Goal: Register for event/course

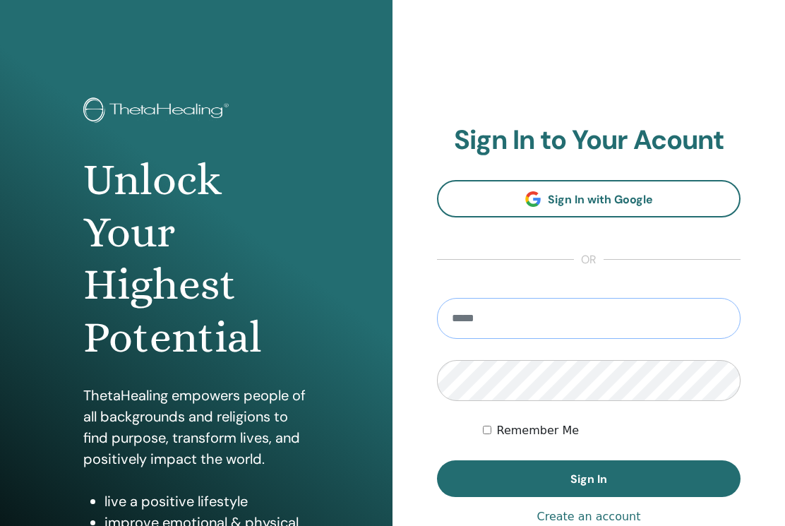
type input "**********"
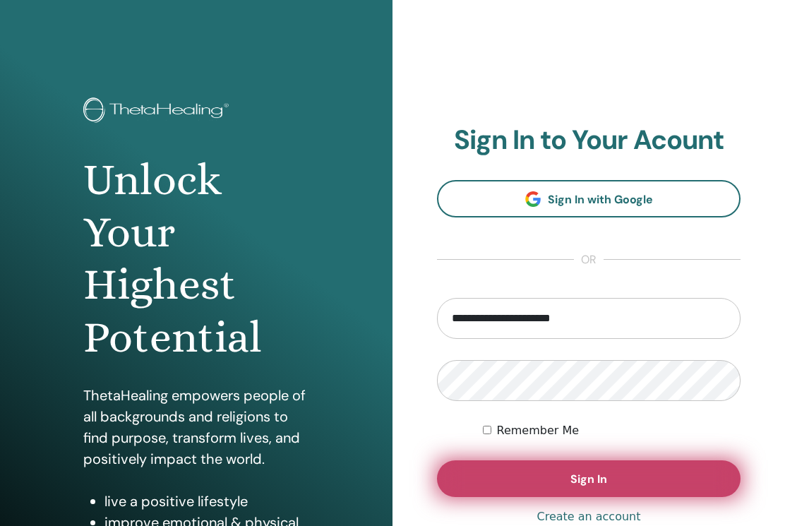
click at [560, 466] on button "Sign In" at bounding box center [589, 478] width 304 height 37
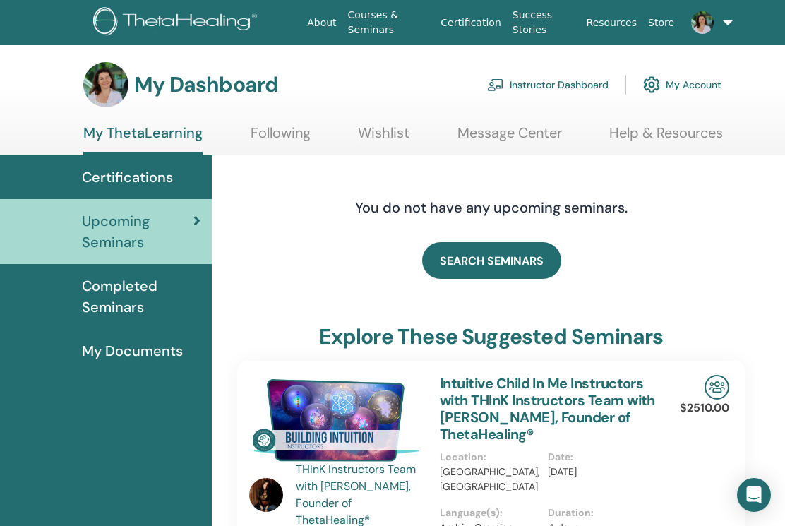
click at [699, 27] on img at bounding box center [702, 22] width 23 height 23
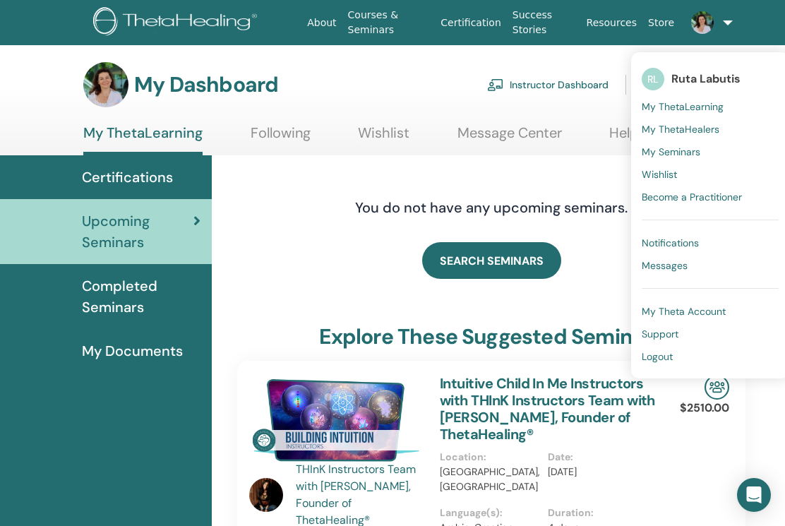
click at [674, 265] on span "Messages" at bounding box center [665, 265] width 46 height 13
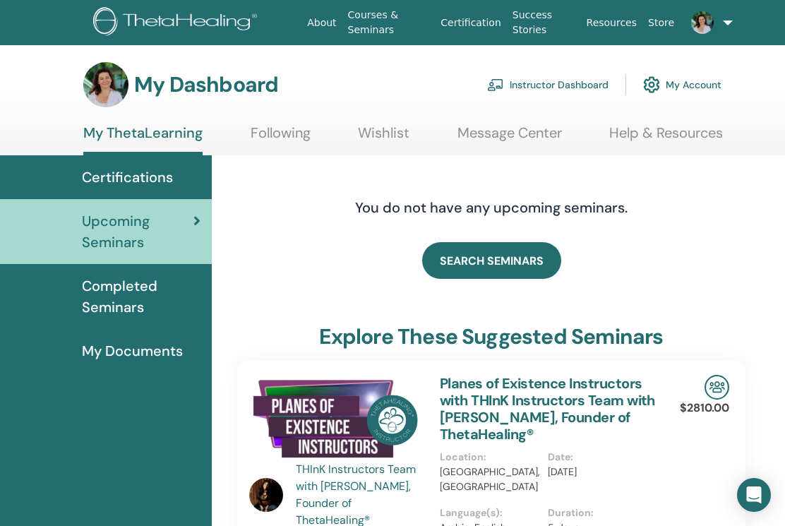
click at [707, 23] on img at bounding box center [702, 22] width 23 height 23
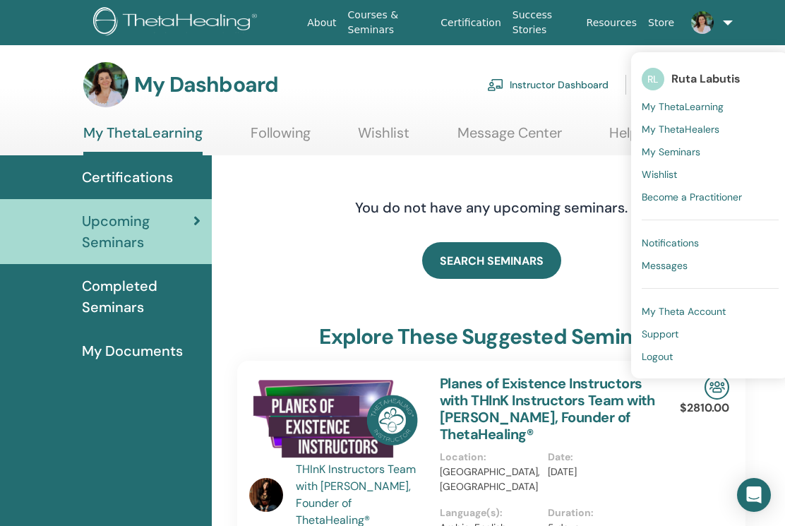
click at [575, 244] on div "SEARCH SEMINARS" at bounding box center [491, 260] width 508 height 71
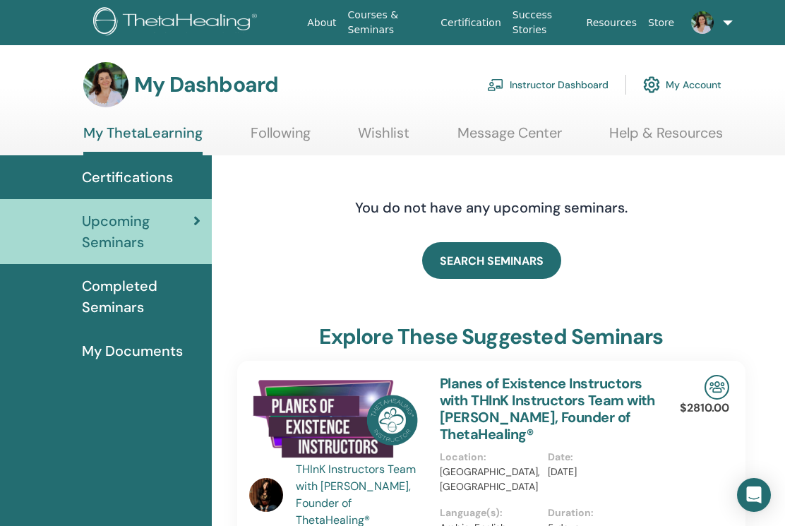
click at [558, 80] on link "Instructor Dashboard" at bounding box center [547, 84] width 121 height 31
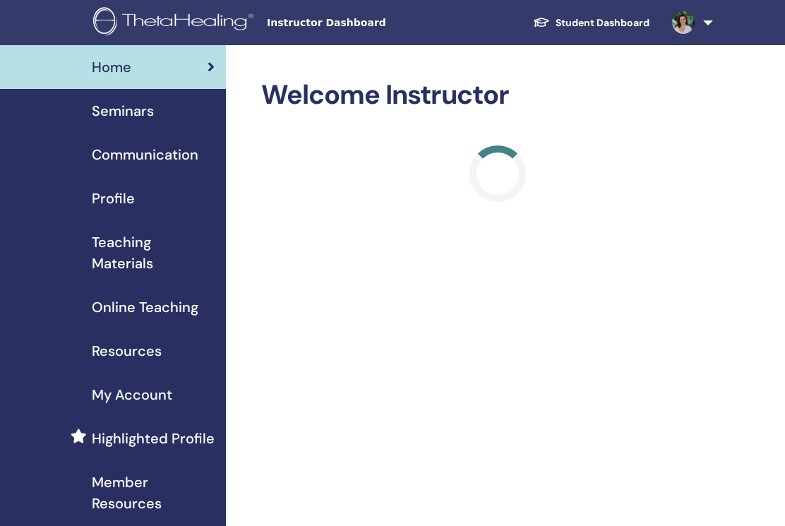
click at [143, 115] on span "Seminars" at bounding box center [123, 110] width 62 height 21
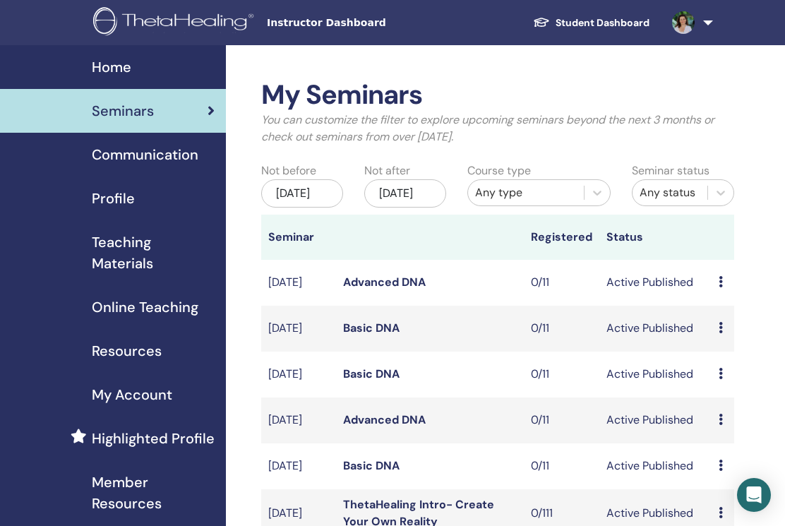
click at [616, 23] on link "Student Dashboard" at bounding box center [591, 23] width 139 height 26
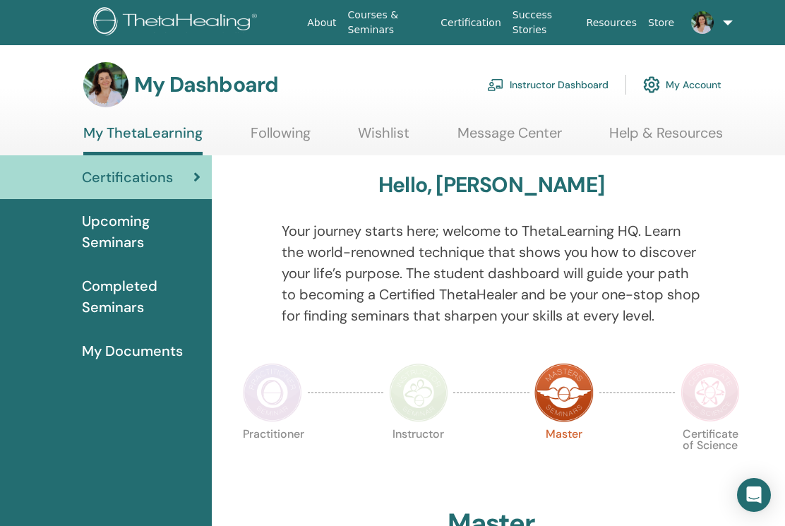
click at [291, 133] on link "Following" at bounding box center [281, 138] width 60 height 28
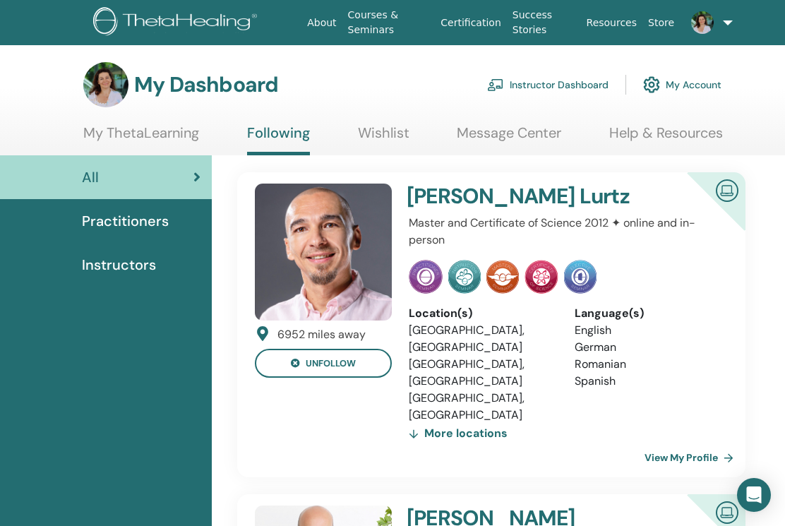
click at [114, 267] on span "Instructors" at bounding box center [119, 264] width 74 height 21
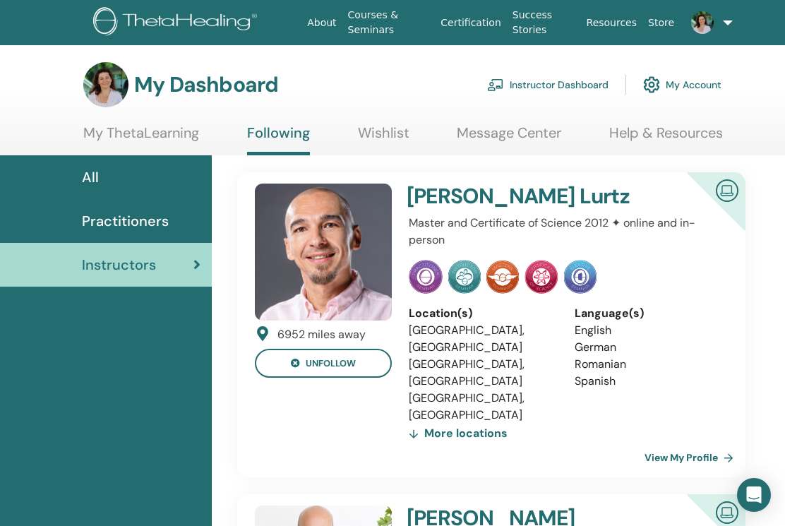
click at [513, 131] on link "Message Center" at bounding box center [509, 138] width 104 height 28
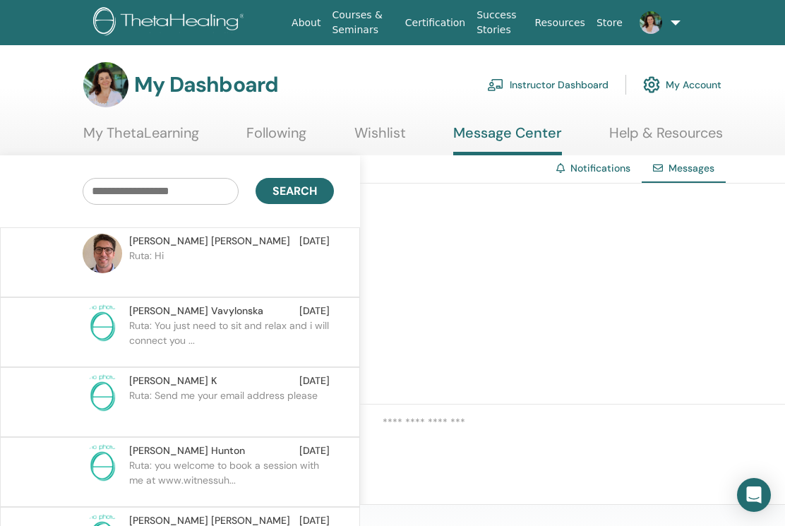
click at [385, 134] on link "Wishlist" at bounding box center [380, 138] width 52 height 28
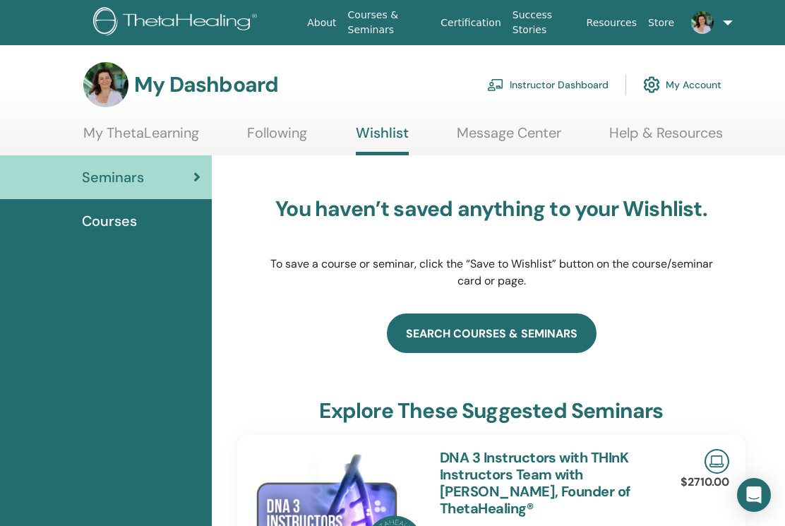
click at [501, 330] on link "search courses & seminars" at bounding box center [492, 333] width 210 height 40
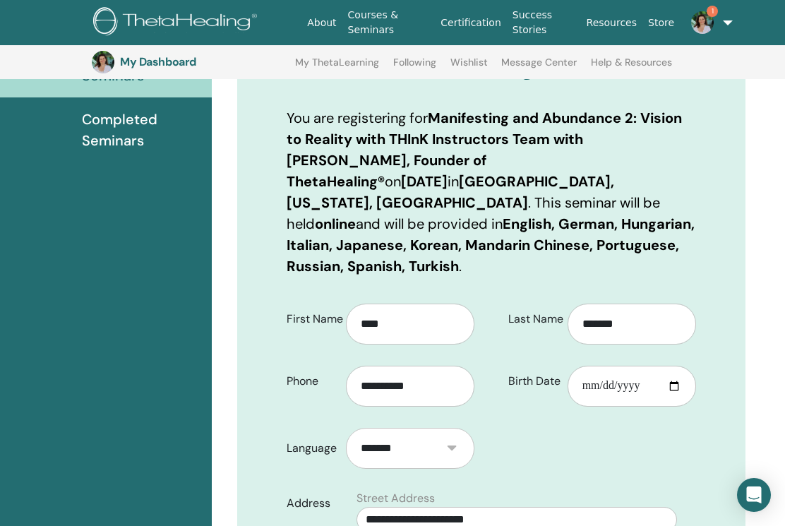
scroll to position [199, 0]
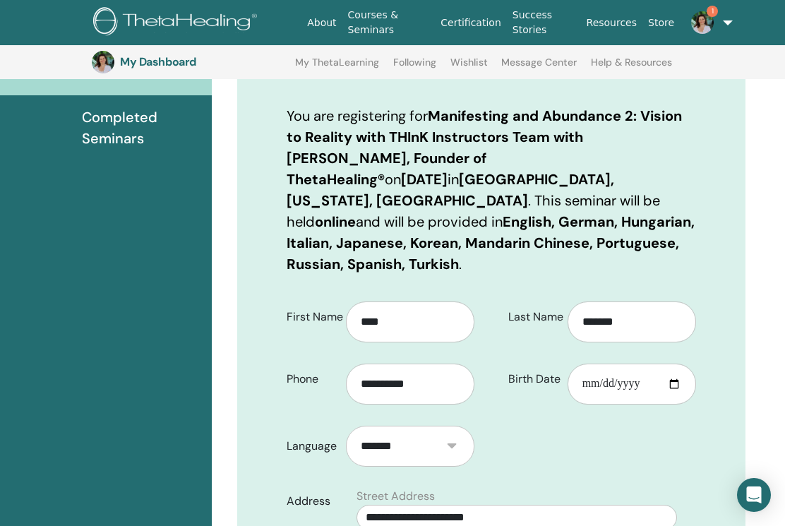
click at [699, 19] on img at bounding box center [702, 22] width 23 height 23
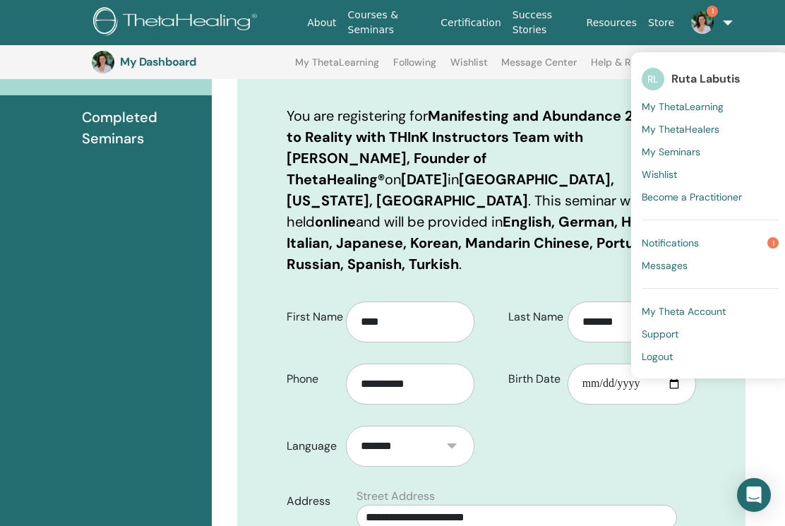
click at [685, 240] on span "Notifications" at bounding box center [670, 242] width 57 height 13
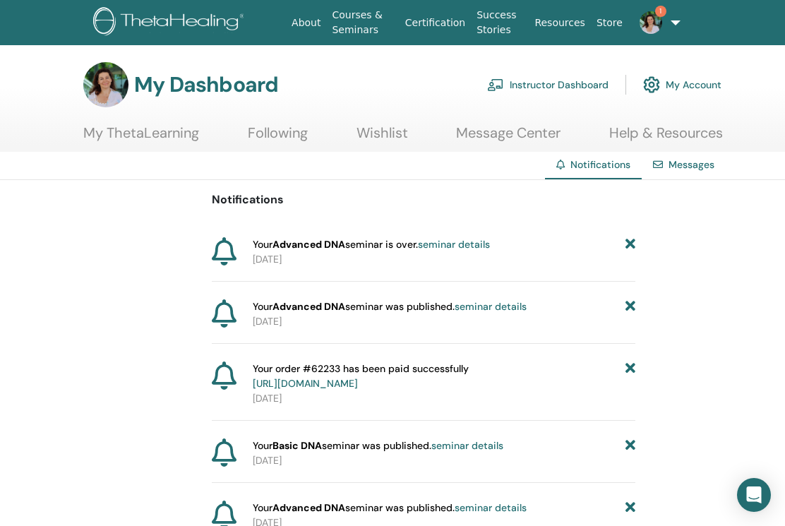
click at [696, 80] on link "My Account" at bounding box center [682, 84] width 78 height 31
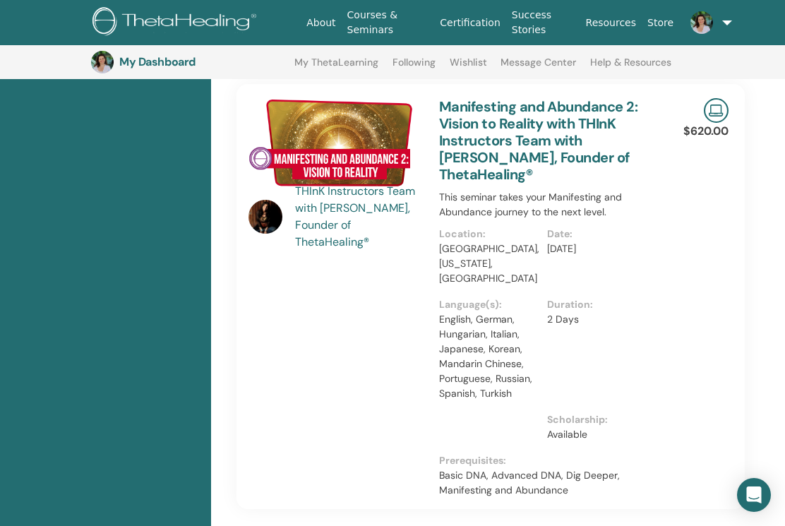
scroll to position [1174, 1]
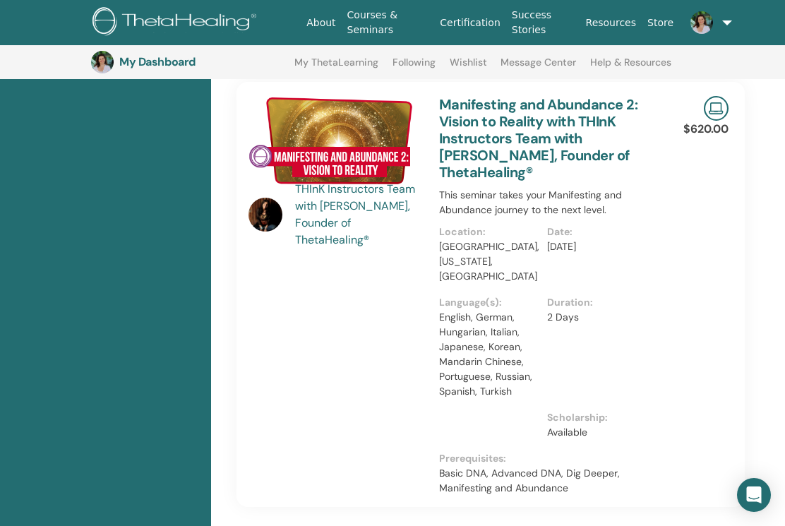
click at [631, 61] on link "Help & Resources" at bounding box center [630, 67] width 81 height 23
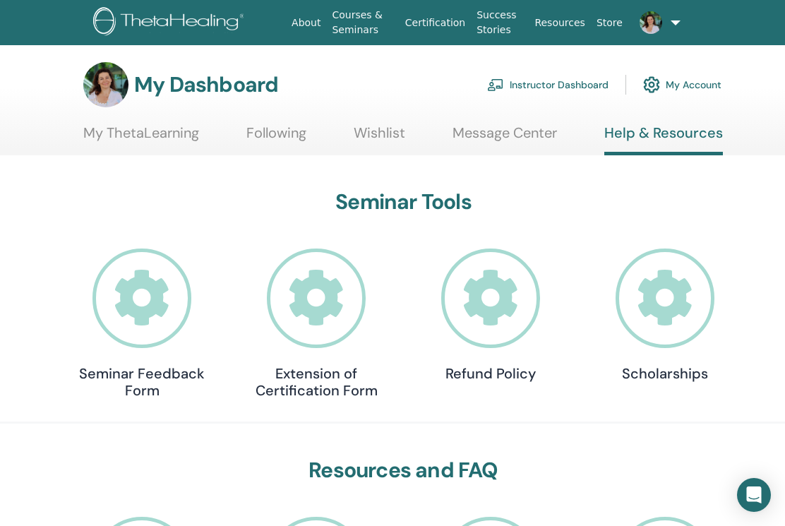
click at [662, 340] on icon at bounding box center [666, 298] width 100 height 100
